Goal: Information Seeking & Learning: Check status

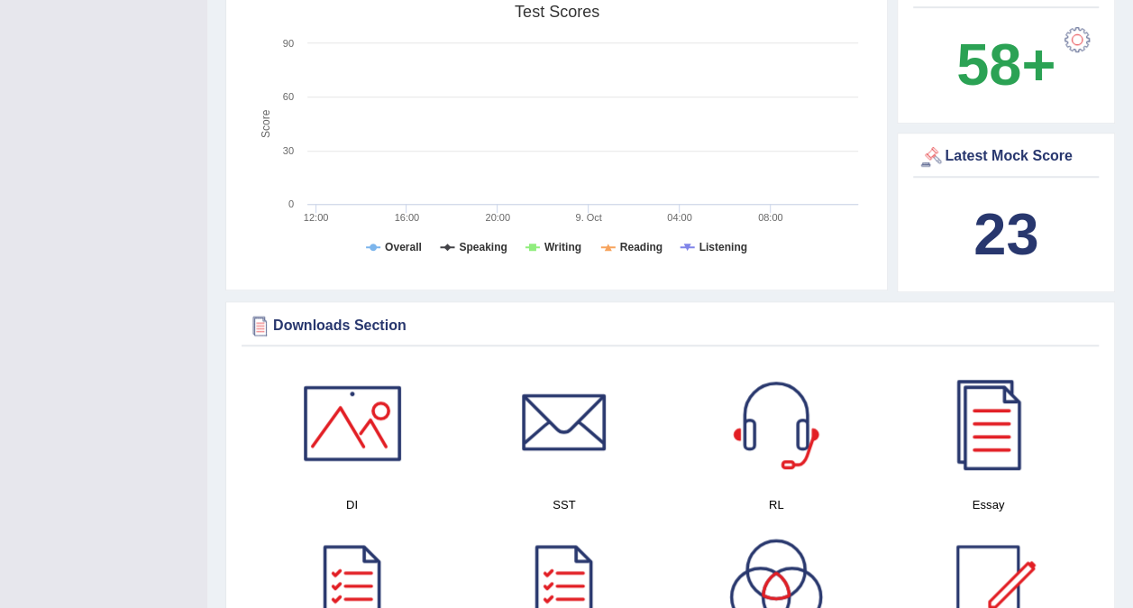
scroll to position [649, 0]
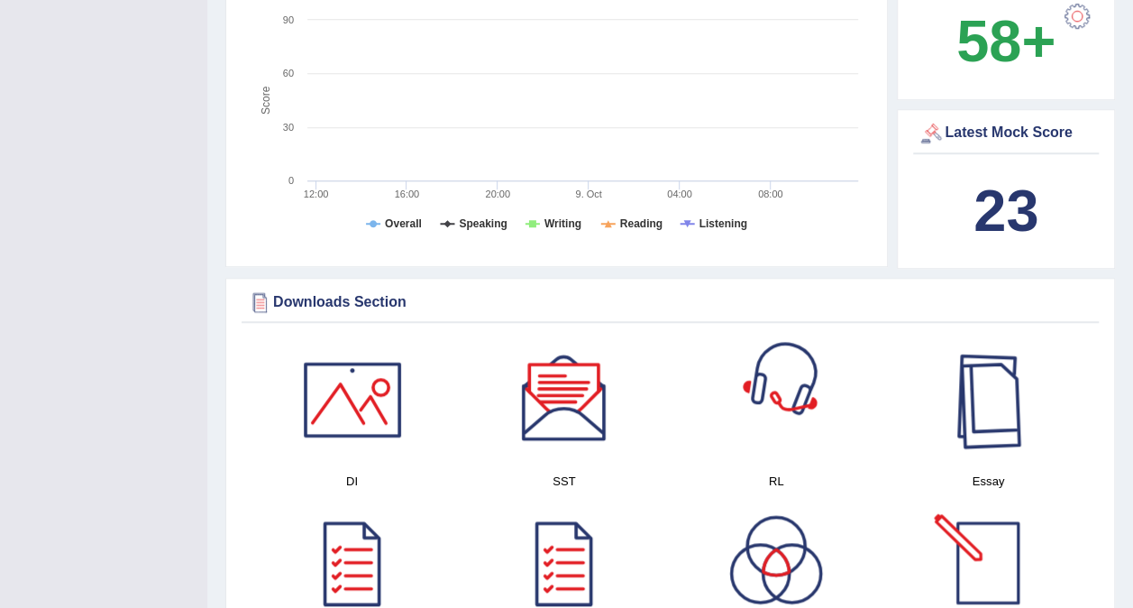
click at [995, 415] on div at bounding box center [988, 399] width 126 height 126
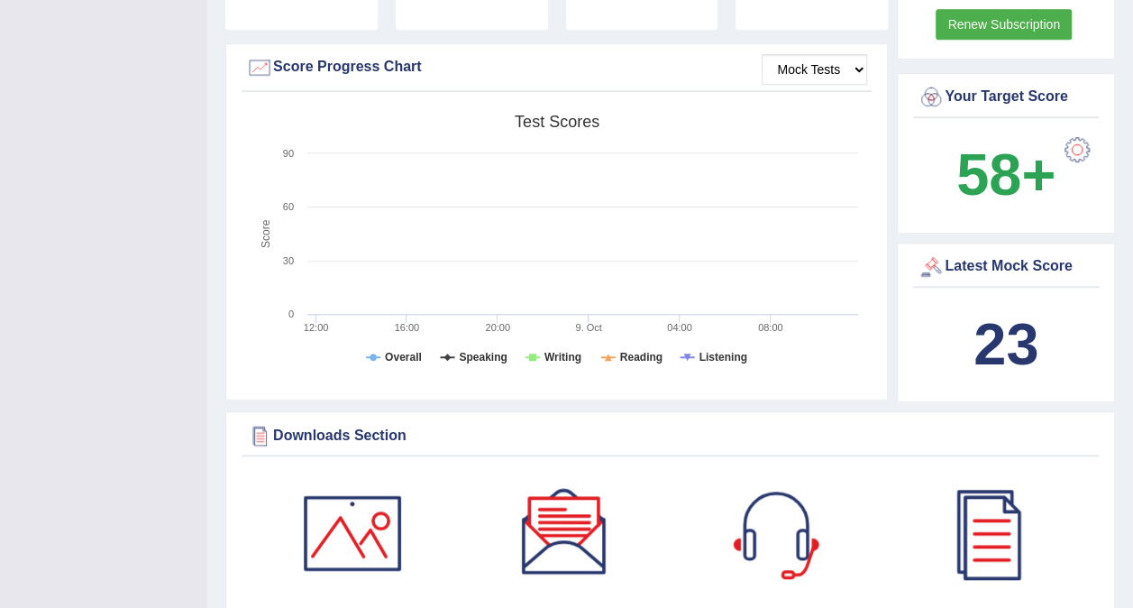
scroll to position [577, 0]
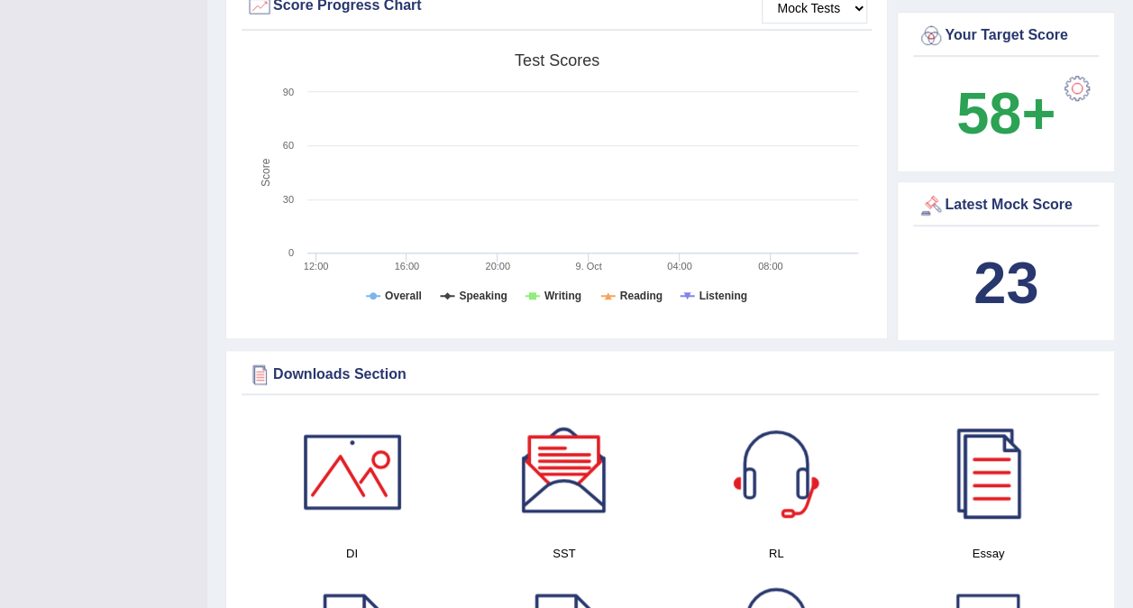
click at [976, 250] on b "23" at bounding box center [1006, 283] width 65 height 66
click at [933, 192] on div at bounding box center [931, 205] width 27 height 27
click at [932, 192] on div at bounding box center [931, 205] width 27 height 27
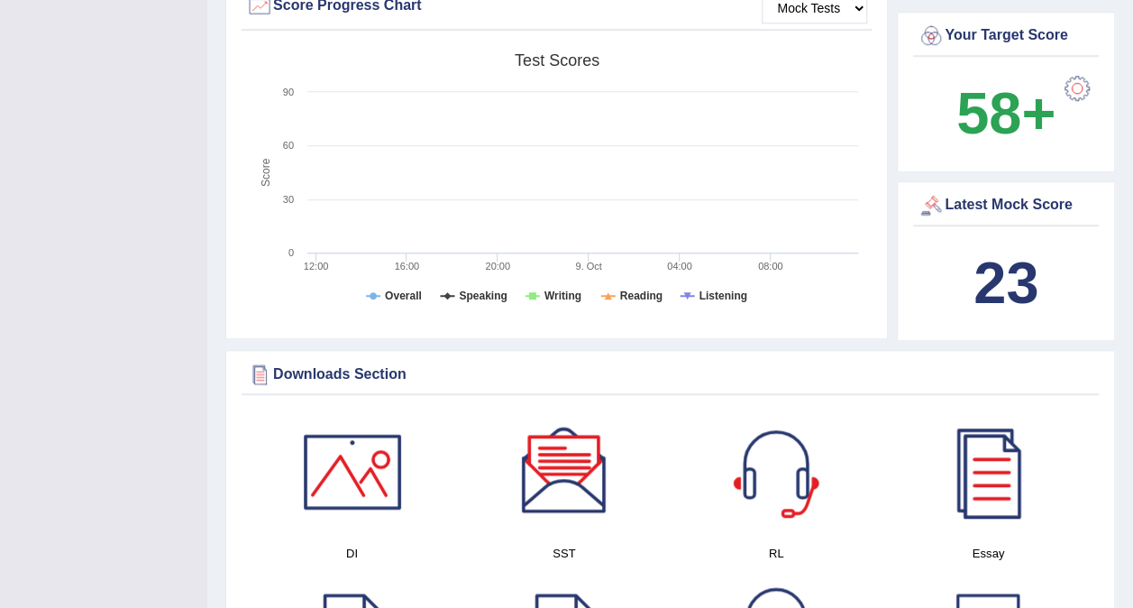
click at [976, 192] on div "Latest Mock Score" at bounding box center [1006, 205] width 177 height 27
click at [979, 192] on div "Latest Mock Score" at bounding box center [1006, 205] width 177 height 27
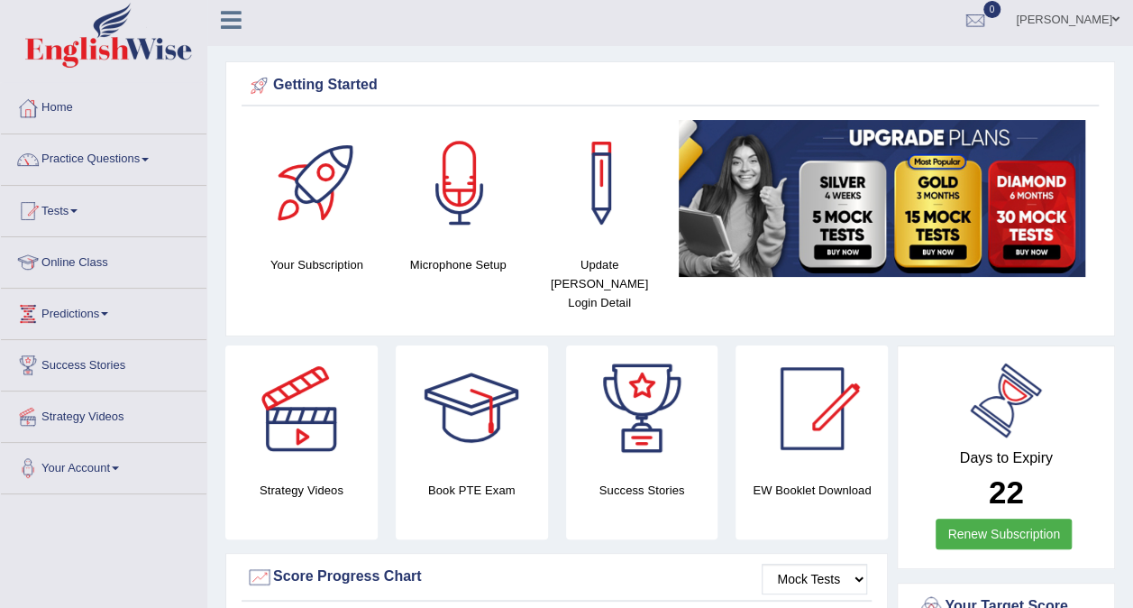
scroll to position [0, 0]
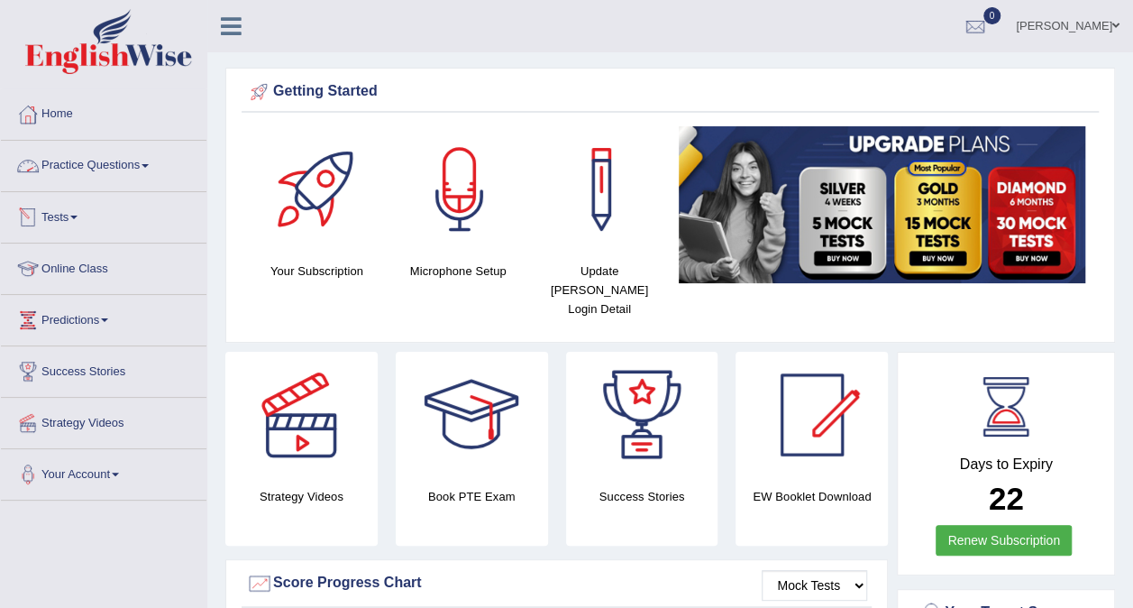
click at [74, 222] on link "Tests" at bounding box center [104, 214] width 206 height 45
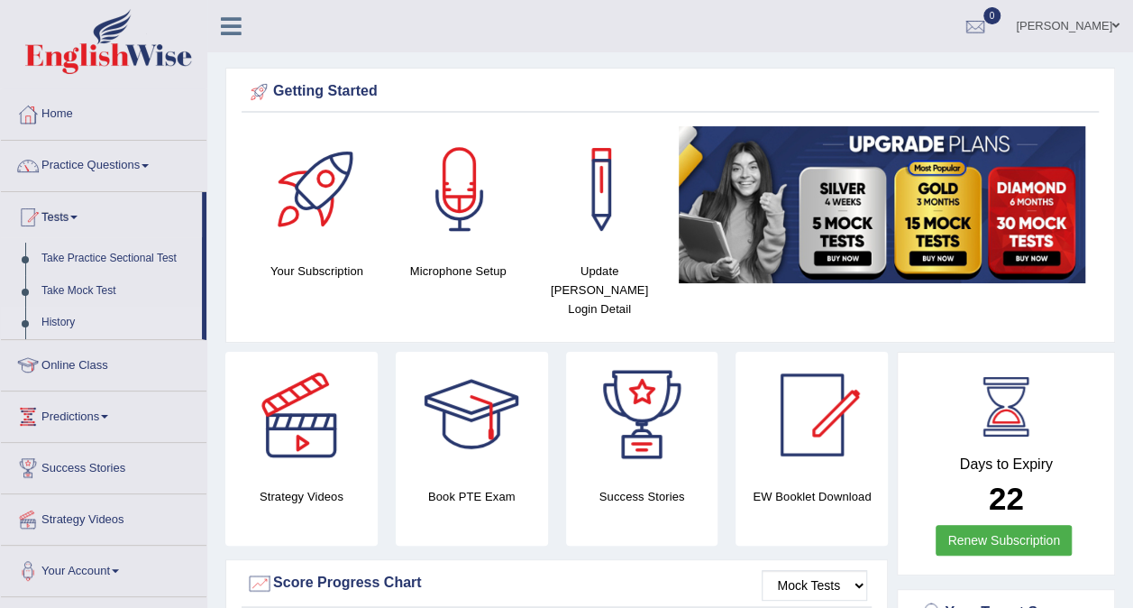
click at [67, 314] on link "History" at bounding box center [117, 322] width 169 height 32
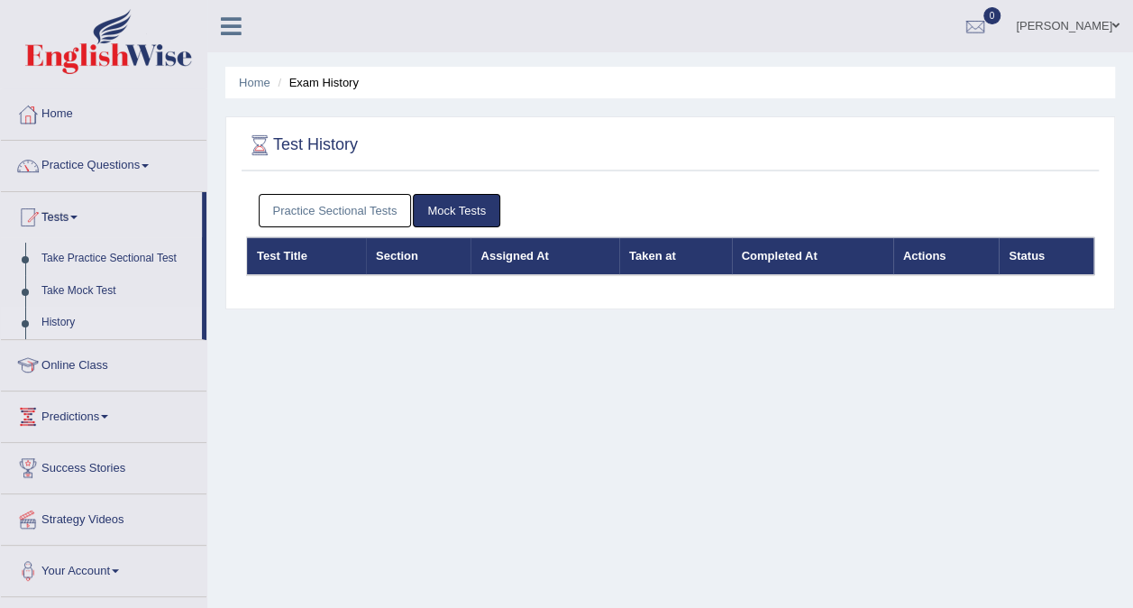
click at [458, 207] on link "Mock Tests" at bounding box center [456, 210] width 87 height 33
click at [372, 220] on link "Practice Sectional Tests" at bounding box center [335, 210] width 153 height 33
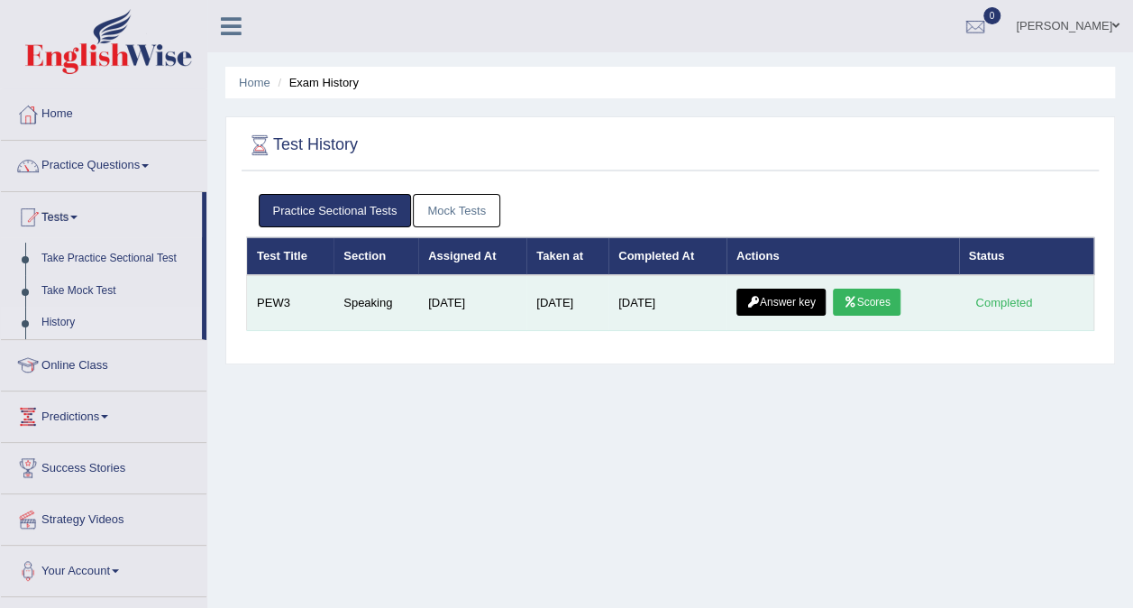
click at [801, 294] on link "Answer key" at bounding box center [780, 301] width 89 height 27
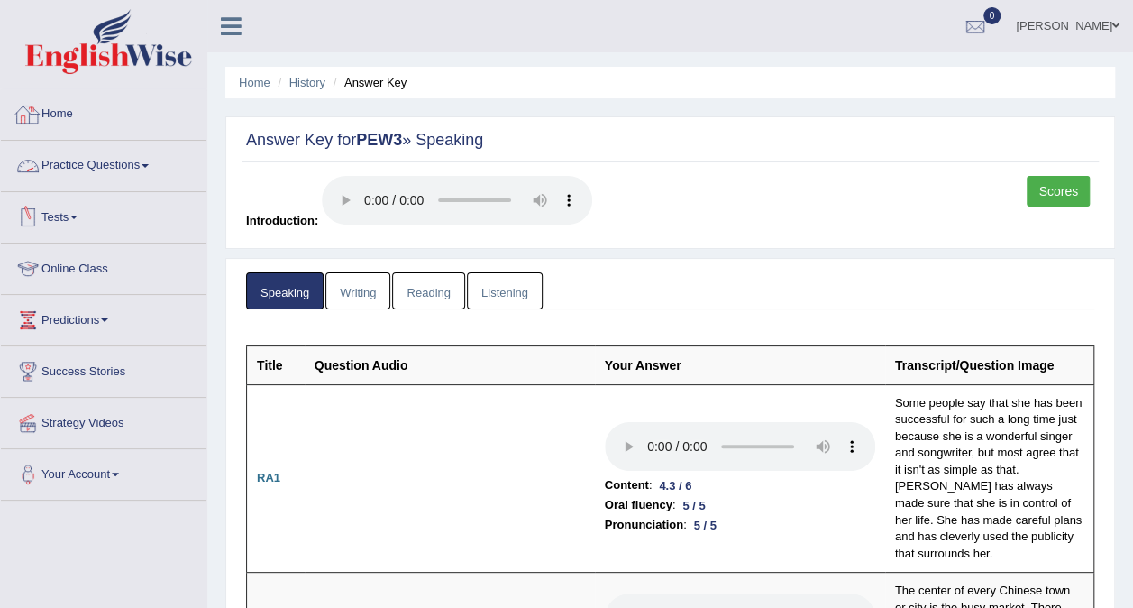
click at [96, 123] on link "Home" at bounding box center [104, 111] width 206 height 45
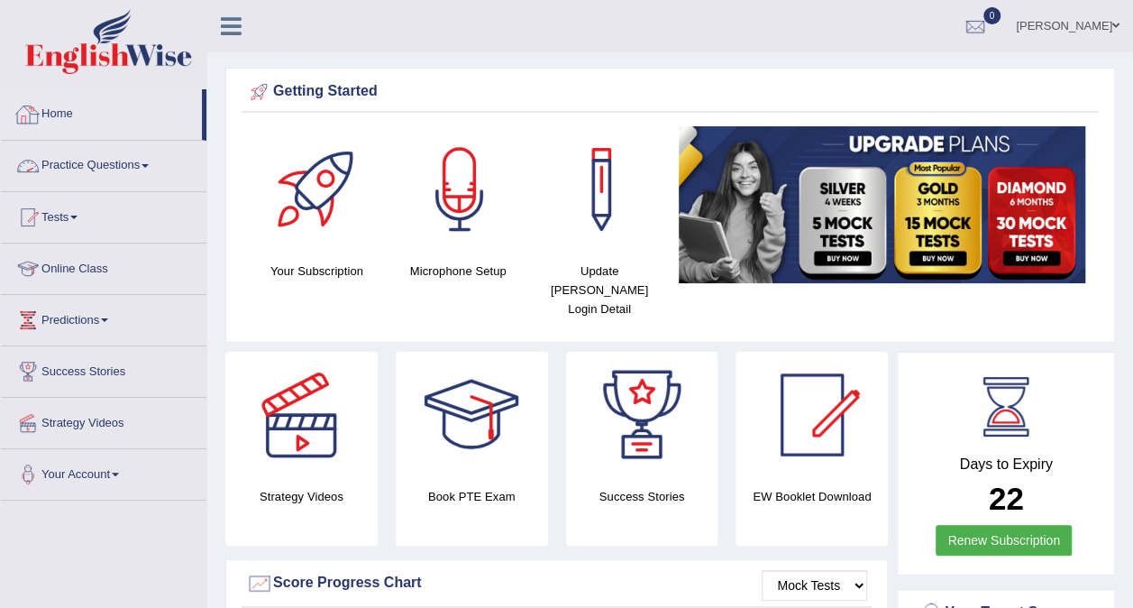
click at [130, 145] on link "Practice Questions" at bounding box center [104, 163] width 206 height 45
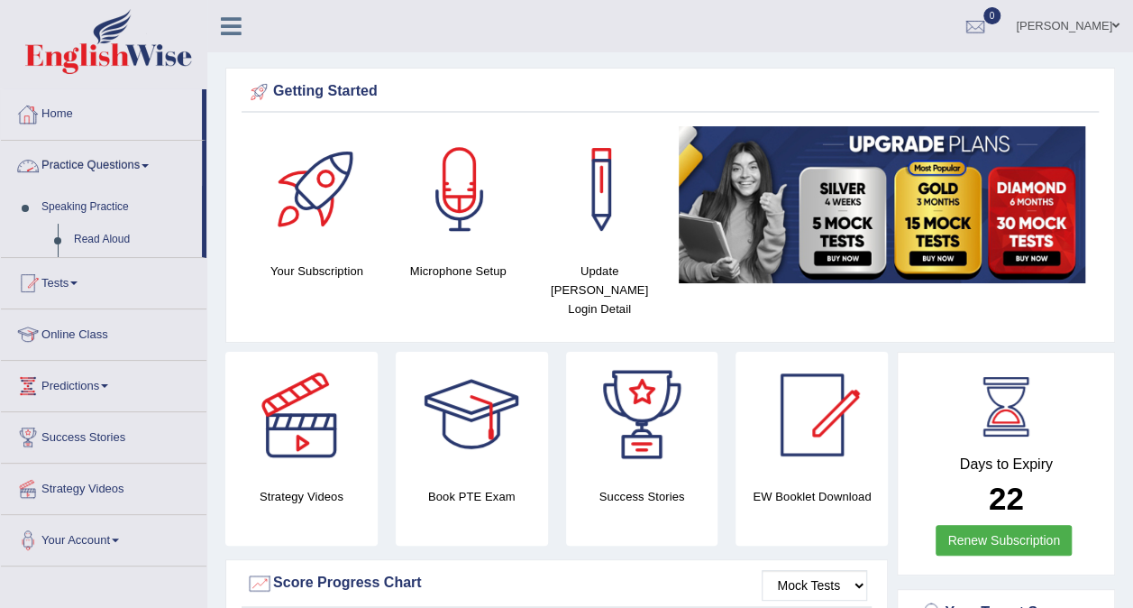
click at [130, 145] on link "Practice Questions" at bounding box center [101, 163] width 201 height 45
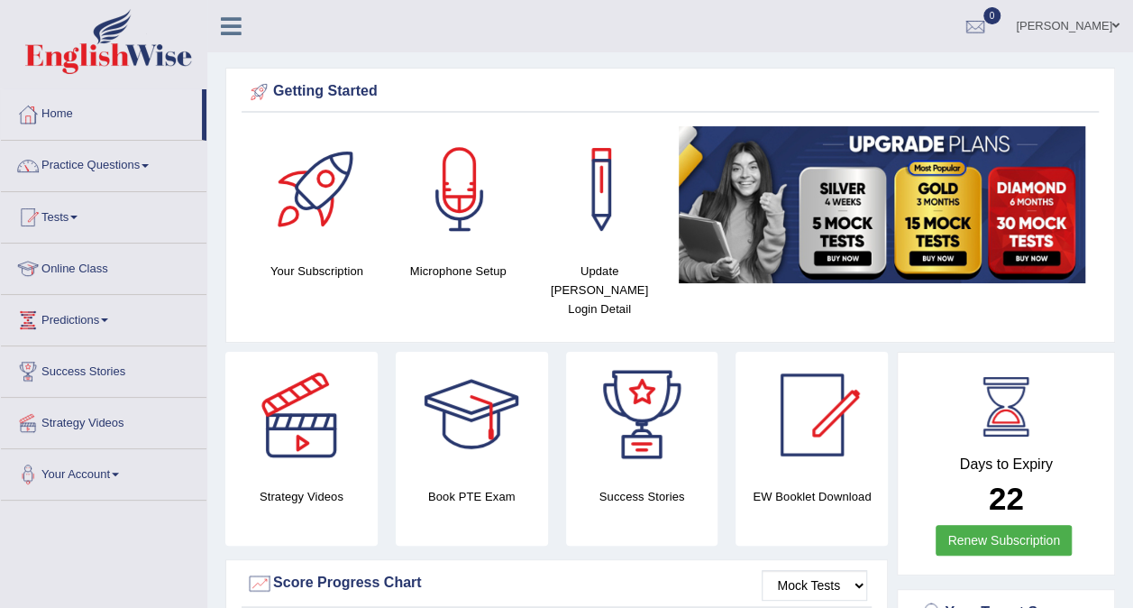
click at [136, 145] on link "Practice Questions" at bounding box center [104, 163] width 206 height 45
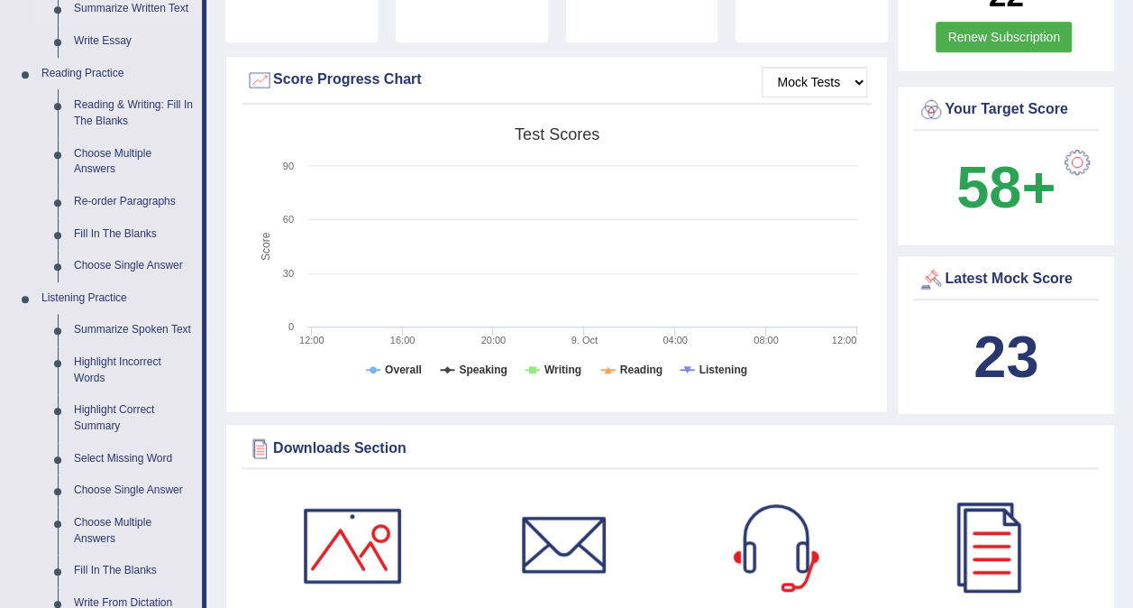
scroll to position [511, 0]
